Goal: Information Seeking & Learning: Compare options

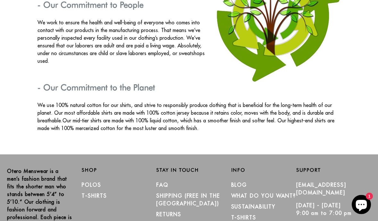
scroll to position [1048, 0]
click at [92, 181] on link "Polos" at bounding box center [92, 184] width 20 height 6
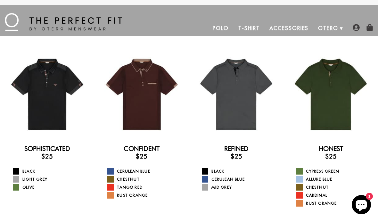
click at [207, 180] on span at bounding box center [205, 179] width 6 height 6
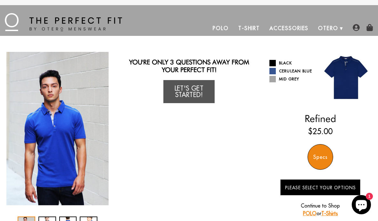
click at [275, 81] on span at bounding box center [272, 79] width 6 height 6
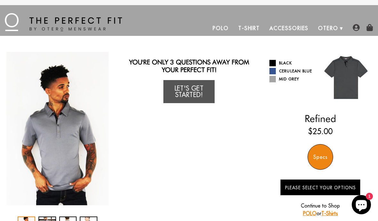
click at [273, 60] on span at bounding box center [272, 63] width 6 height 6
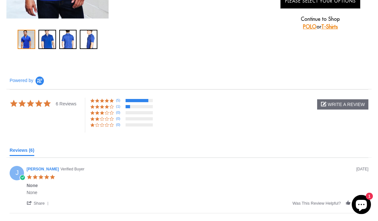
scroll to position [175, 0]
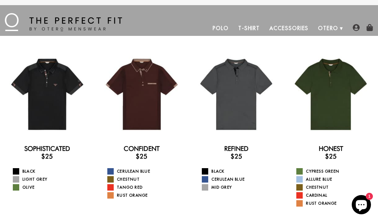
click at [334, 101] on div at bounding box center [330, 94] width 85 height 85
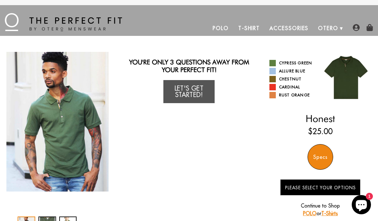
click at [292, 69] on link "Allure Blue" at bounding box center [292, 71] width 46 height 6
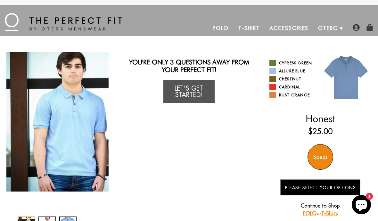
click at [288, 77] on link "Chestnut" at bounding box center [292, 79] width 46 height 6
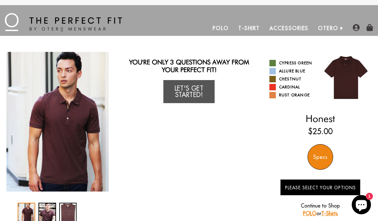
click at [289, 85] on link "Cardinal" at bounding box center [292, 87] width 46 height 6
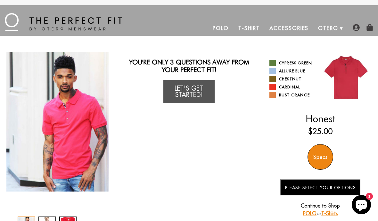
click at [287, 94] on link "Rust Orange" at bounding box center [292, 95] width 46 height 6
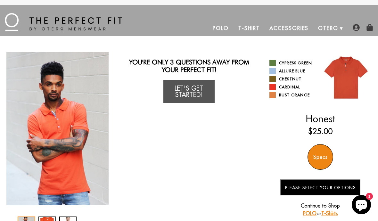
click at [291, 78] on link "Chestnut" at bounding box center [292, 79] width 46 height 6
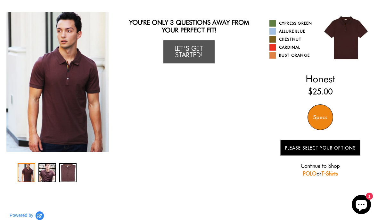
scroll to position [39, 0]
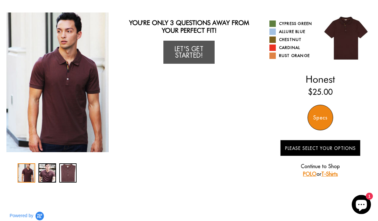
click at [319, 116] on div "Specs" at bounding box center [320, 118] width 26 height 26
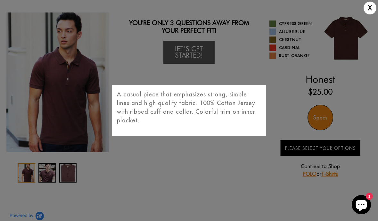
scroll to position [67, 0]
